Goal: Information Seeking & Learning: Learn about a topic

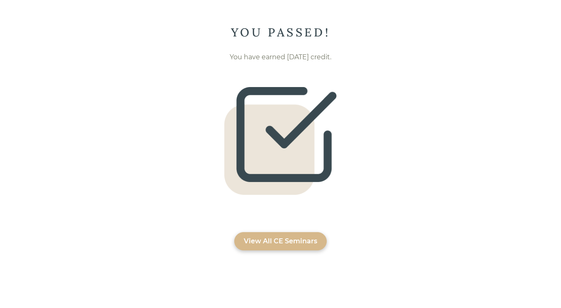
click at [264, 242] on div "View All CE Seminars" at bounding box center [280, 241] width 73 height 10
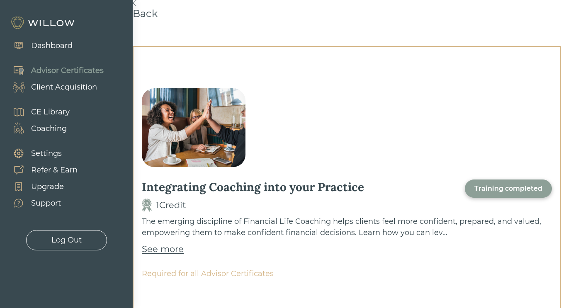
click at [84, 71] on div "Advisor Certificates" at bounding box center [67, 70] width 73 height 11
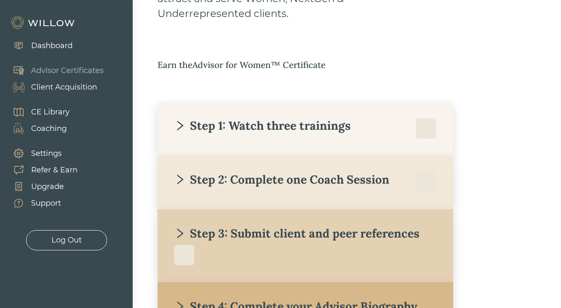
scroll to position [124, 0]
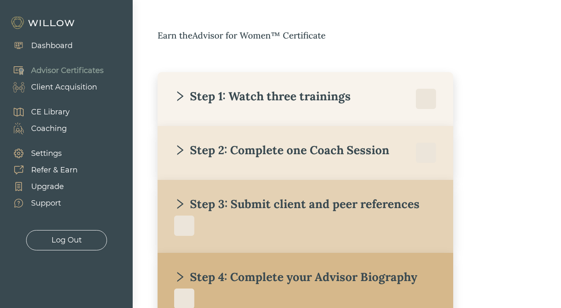
click at [261, 206] on div "Step 3: Submit client and peer references" at bounding box center [296, 203] width 245 height 15
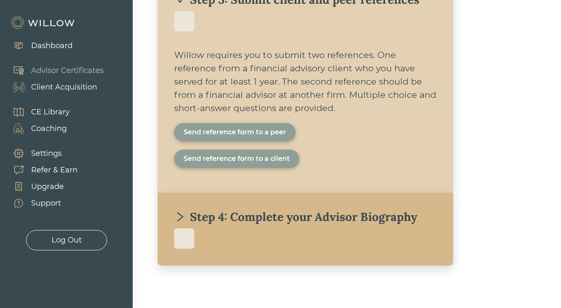
scroll to position [337, 0]
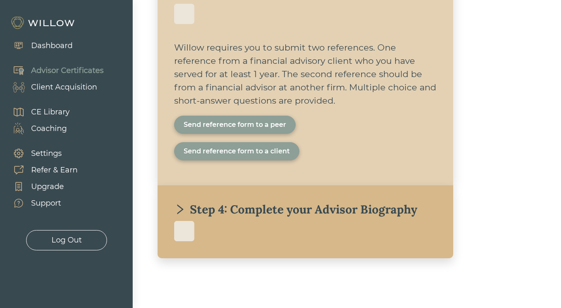
click at [58, 47] on div "Dashboard" at bounding box center [51, 45] width 41 height 11
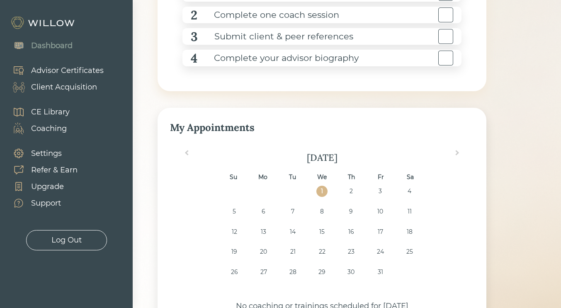
scroll to position [133, 0]
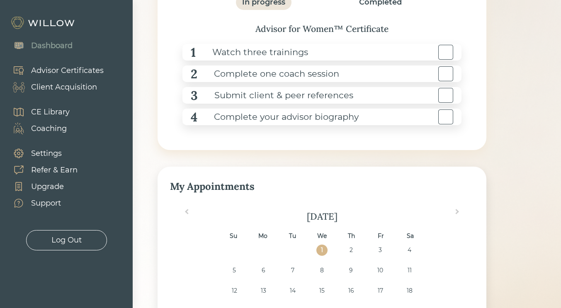
click at [69, 240] on div "Log Out" at bounding box center [66, 240] width 30 height 11
